Goal: Use online tool/utility: Utilize a website feature to perform a specific function

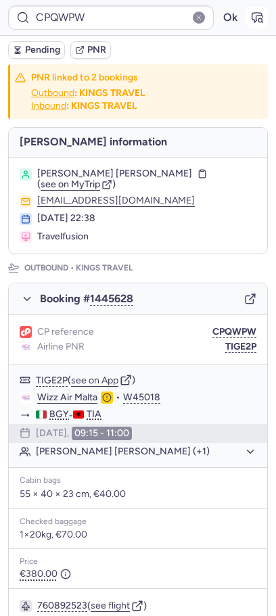
click at [258, 18] on icon "button" at bounding box center [257, 18] width 14 height 14
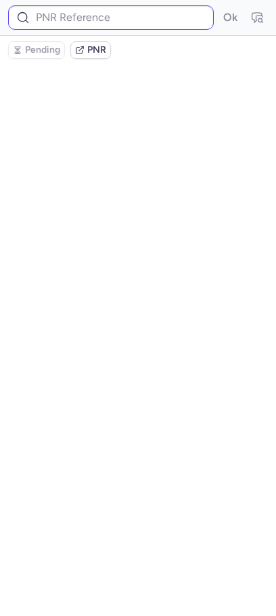
type input "CPQWPW"
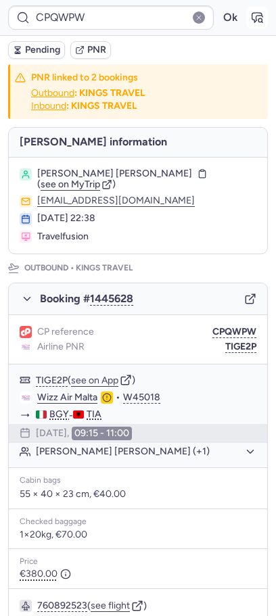
click at [256, 13] on icon "button" at bounding box center [257, 17] width 10 height 9
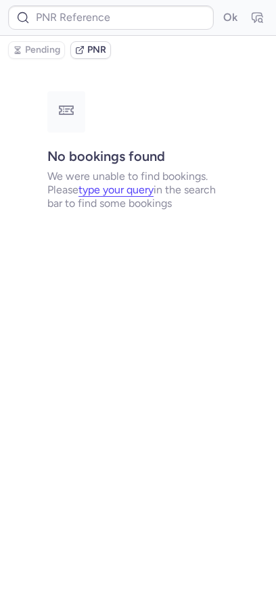
type input "CPQWPW"
type input "CPJIMO"
type input "CPGIGG"
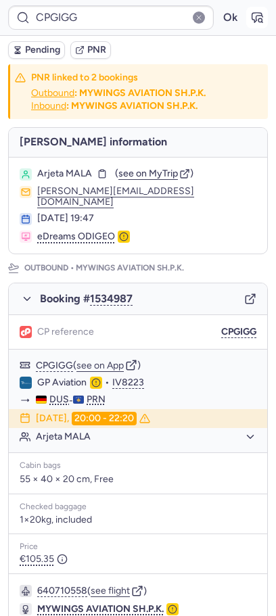
click at [254, 22] on icon "button" at bounding box center [257, 17] width 10 height 9
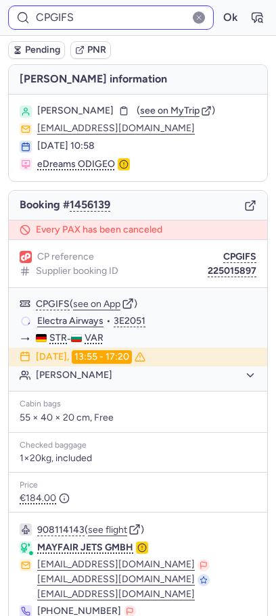
type input "CPIJCG"
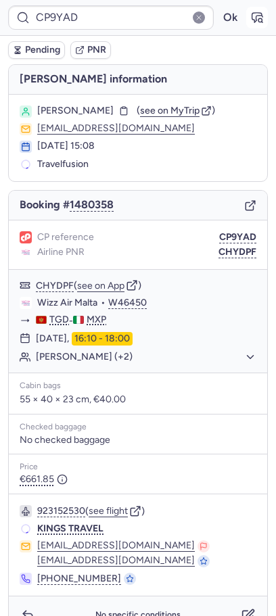
click at [260, 22] on icon "button" at bounding box center [257, 18] width 14 height 14
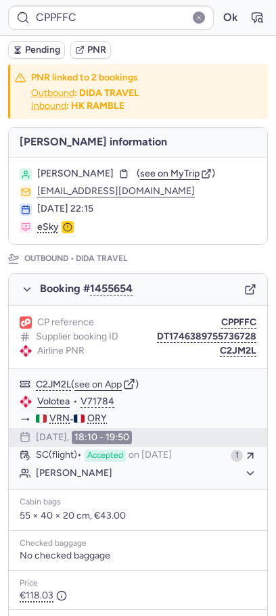
type input "CPNTLR"
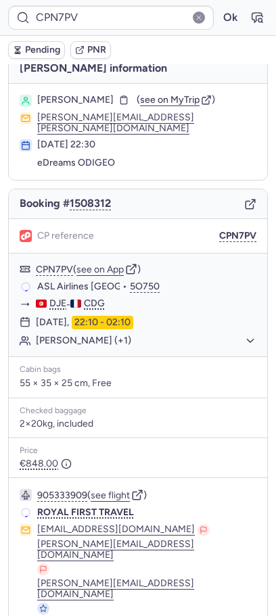
scroll to position [10, 0]
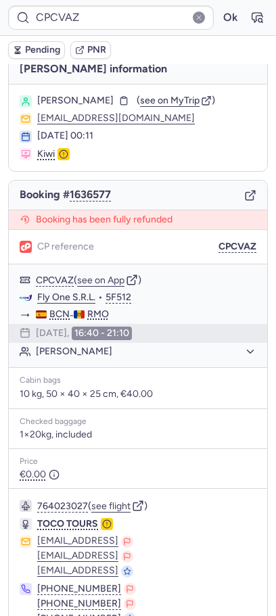
type input "CPPFFC"
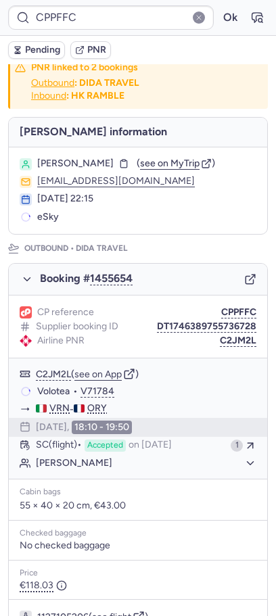
scroll to position [9, 0]
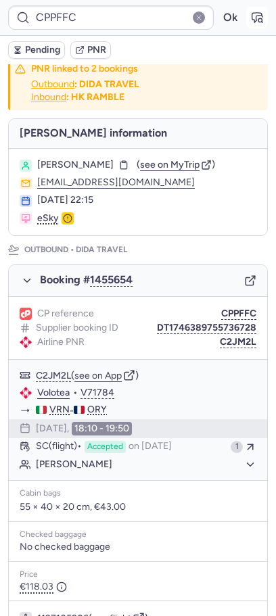
click at [253, 18] on icon "button" at bounding box center [257, 18] width 14 height 14
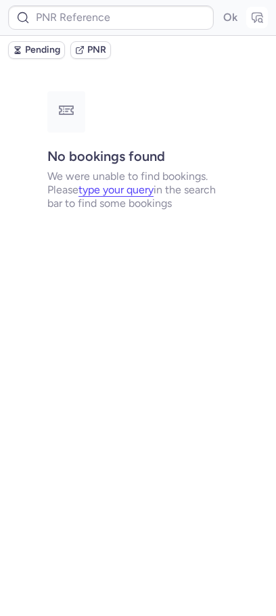
scroll to position [0, 0]
type input "CPPFFC"
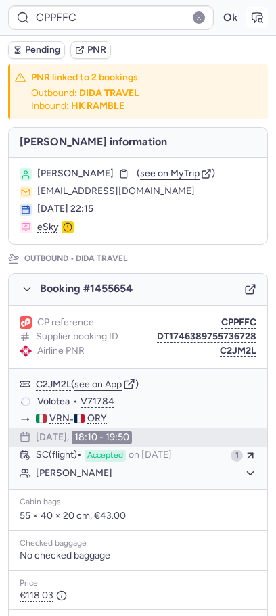
type input "CP7KR8"
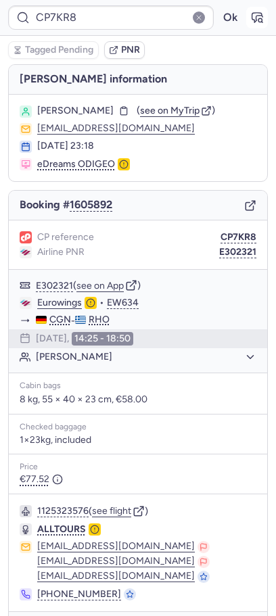
click at [261, 19] on icon "button" at bounding box center [259, 19] width 3 height 3
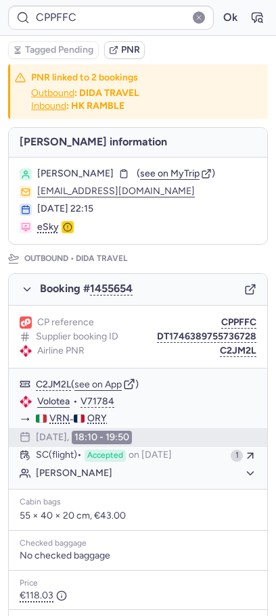
type input "CP7KR8"
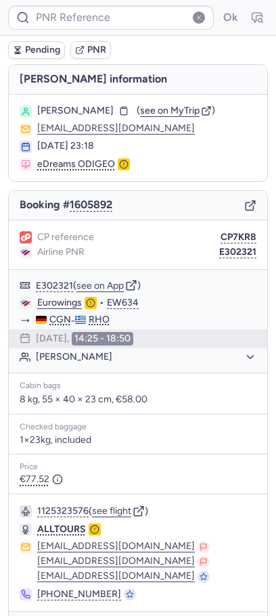
type input "CPGIFS"
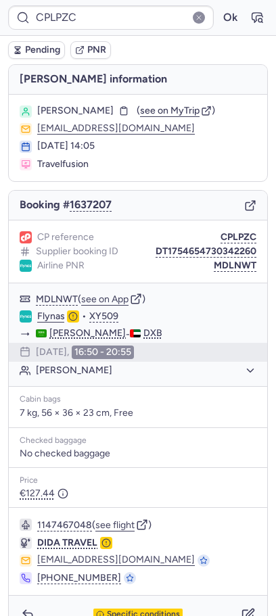
type input "CPPWY8"
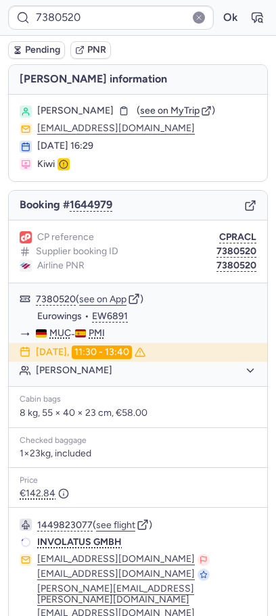
type input "7380319"
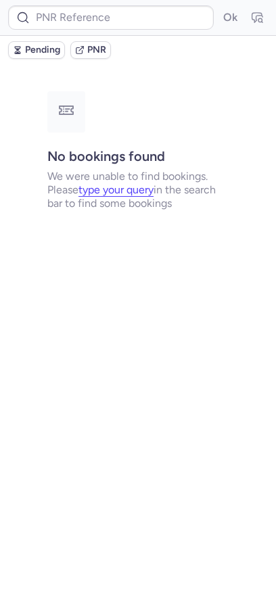
type input "CPXBS8"
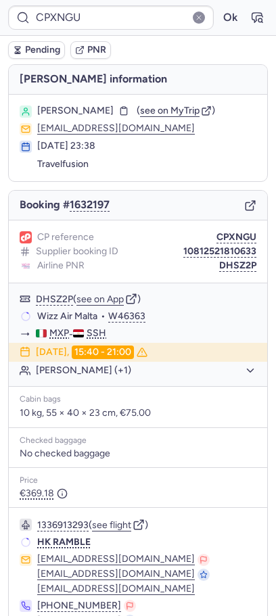
type input "CPJSZM"
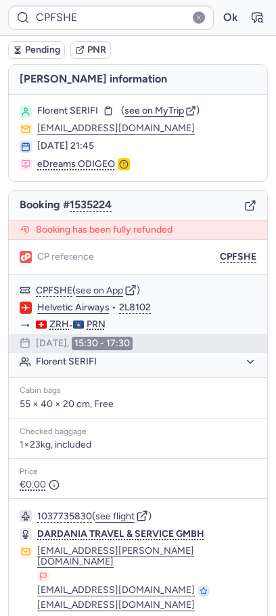
type input "CPLJKF"
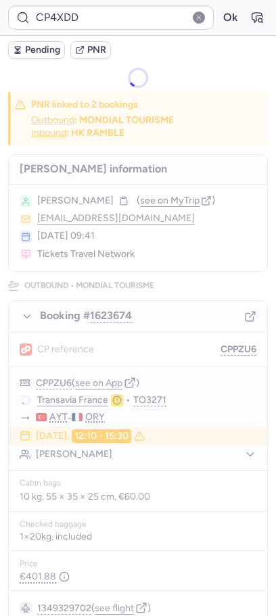
type input "CPYB99"
